Goal: Task Accomplishment & Management: Complete application form

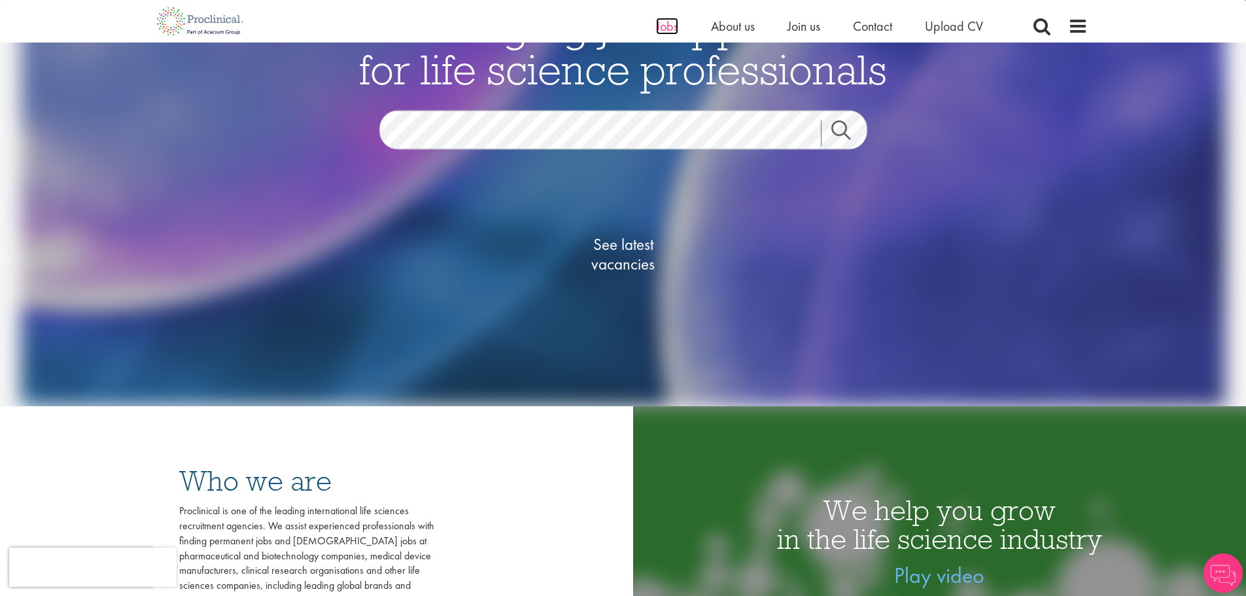
click at [664, 22] on span "Jobs" at bounding box center [667, 26] width 22 height 17
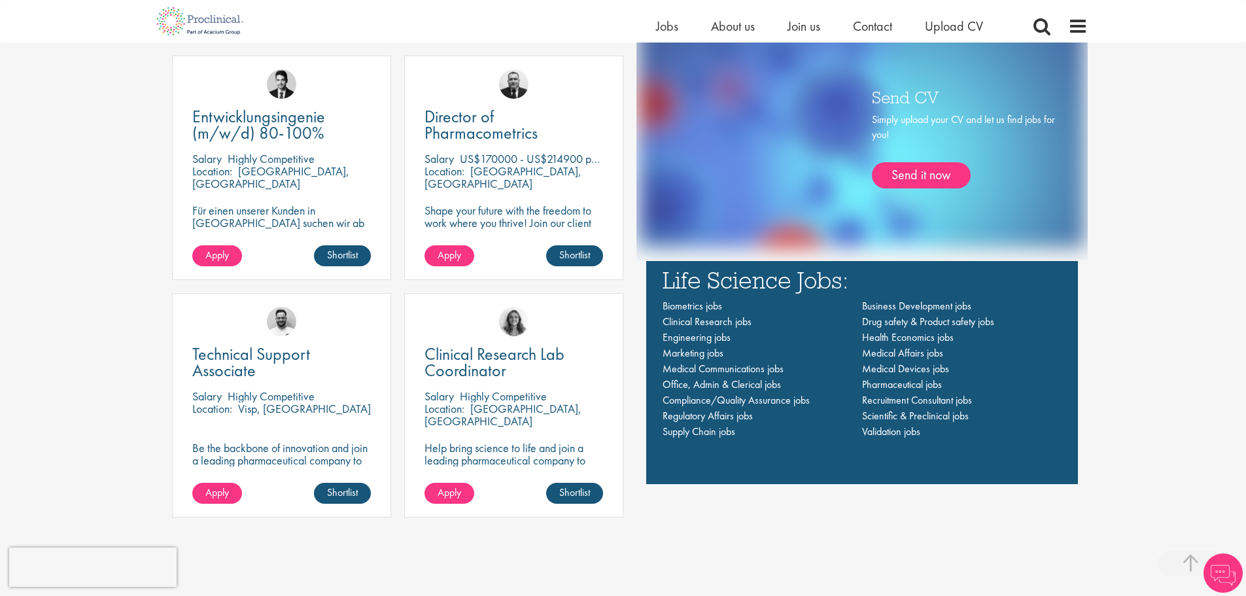
scroll to position [936, 0]
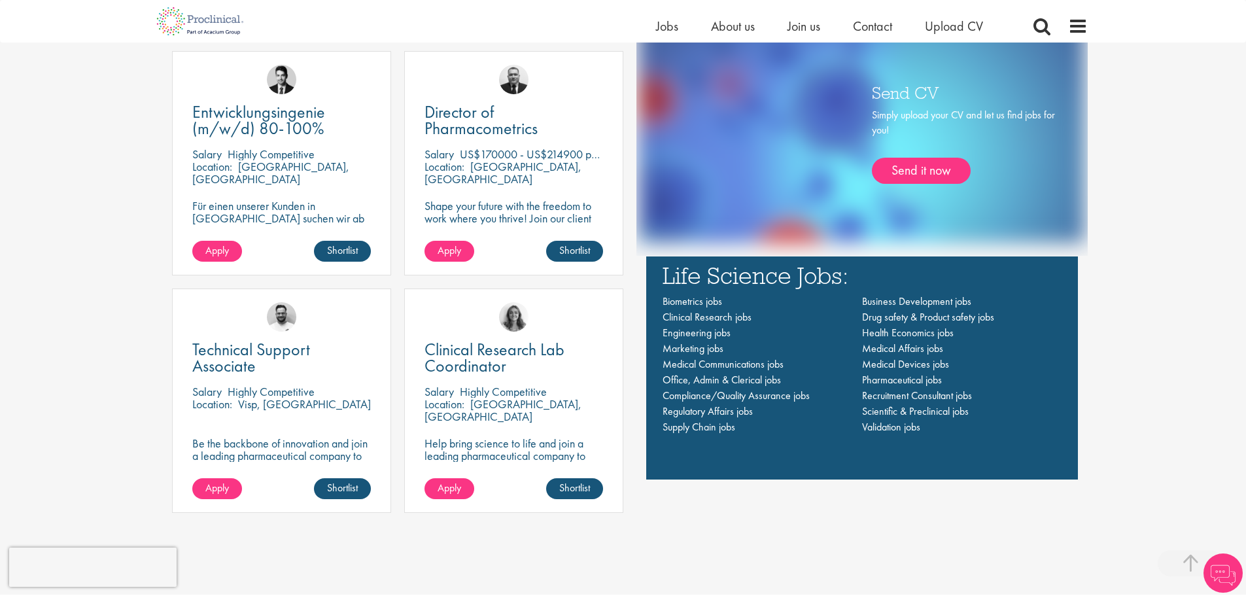
click at [291, 177] on div "Location: Zürich, Switzerland" at bounding box center [281, 173] width 179 height 26
click at [215, 249] on span "Apply" at bounding box center [217, 250] width 24 height 14
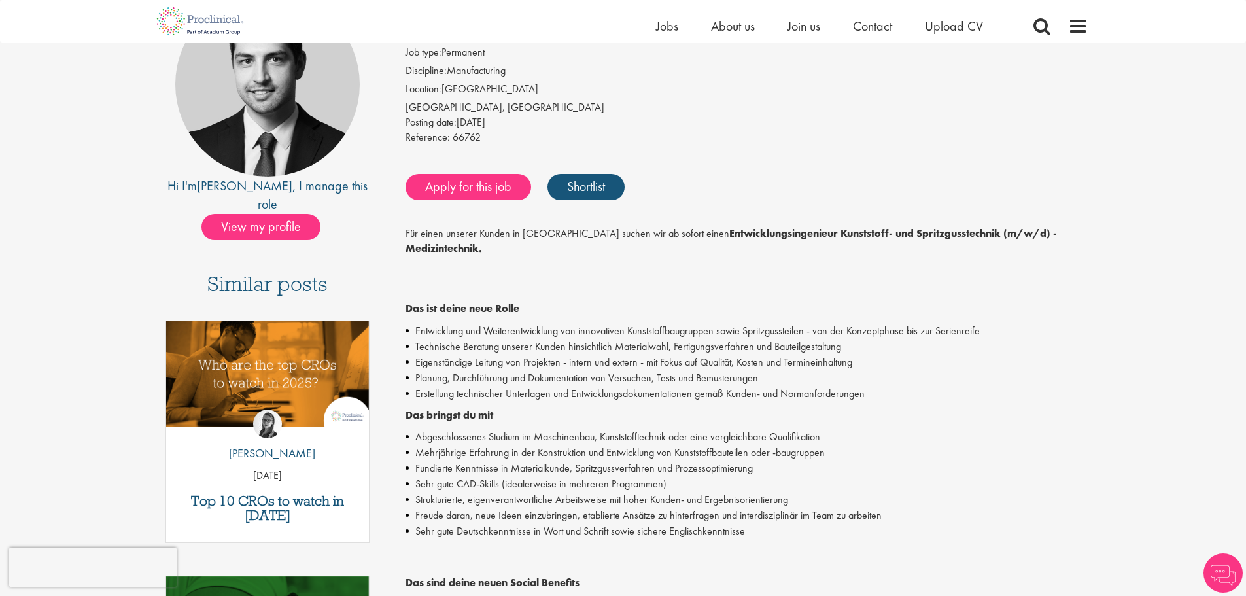
scroll to position [155, 0]
click at [460, 184] on link "Apply for this job" at bounding box center [468, 186] width 126 height 26
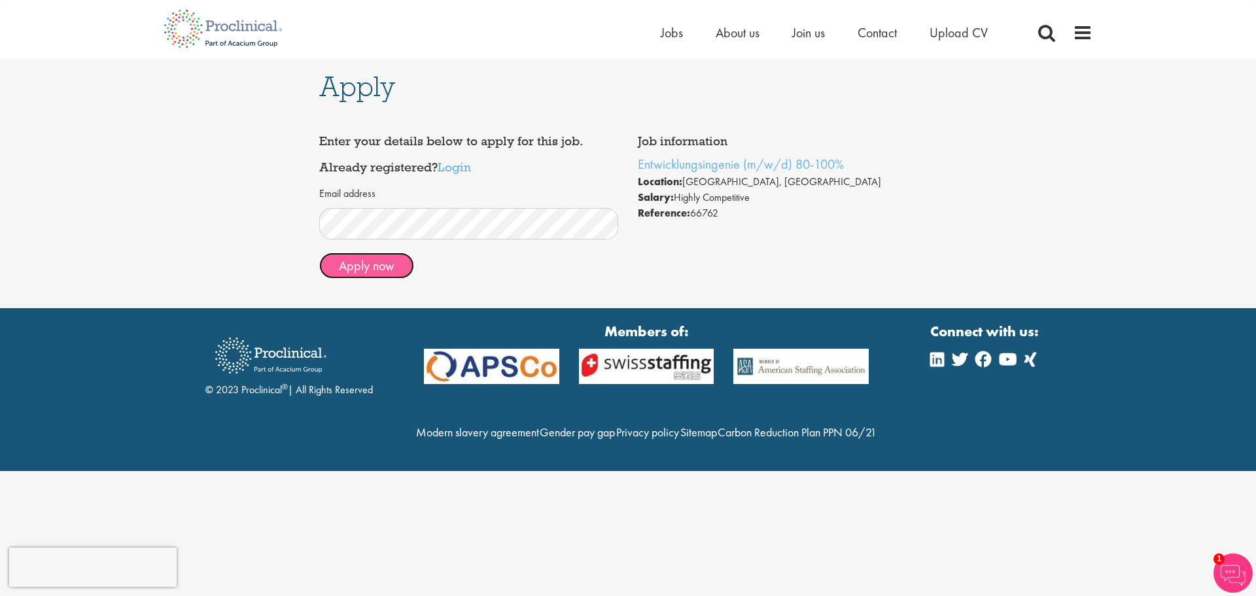
click at [369, 270] on button "Apply now" at bounding box center [366, 265] width 95 height 26
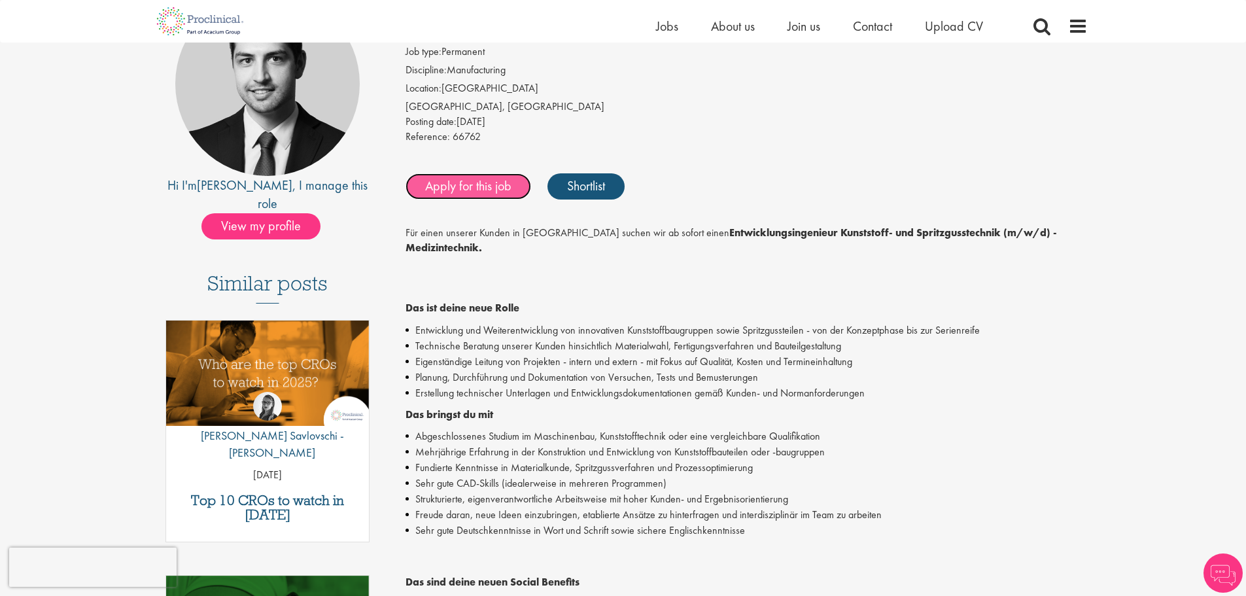
click at [487, 190] on link "Apply for this job" at bounding box center [468, 186] width 126 height 26
